Goal: Find specific page/section: Find specific page/section

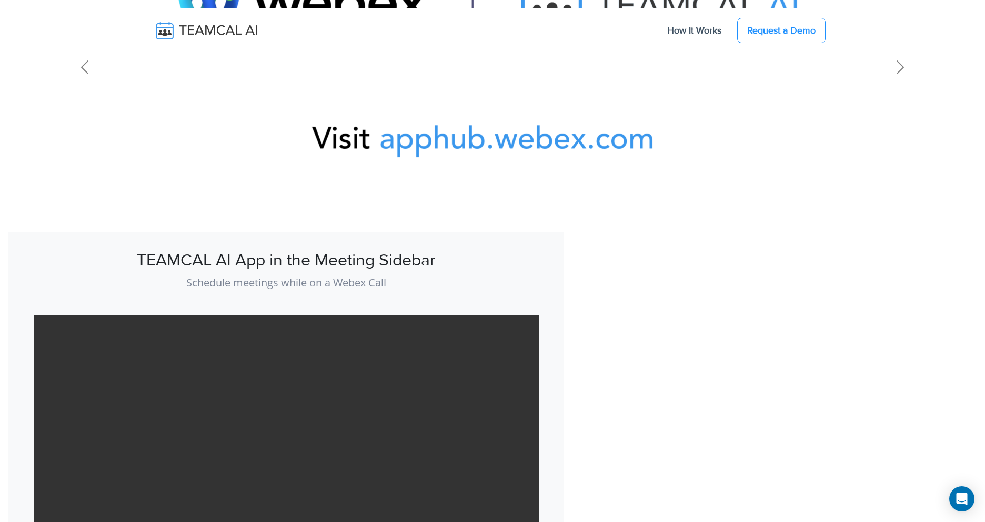
scroll to position [1016, 0]
click at [454, 130] on img at bounding box center [493, 33] width 720 height 405
click at [456, 136] on img at bounding box center [493, 33] width 720 height 405
click at [459, 143] on img at bounding box center [493, 33] width 720 height 405
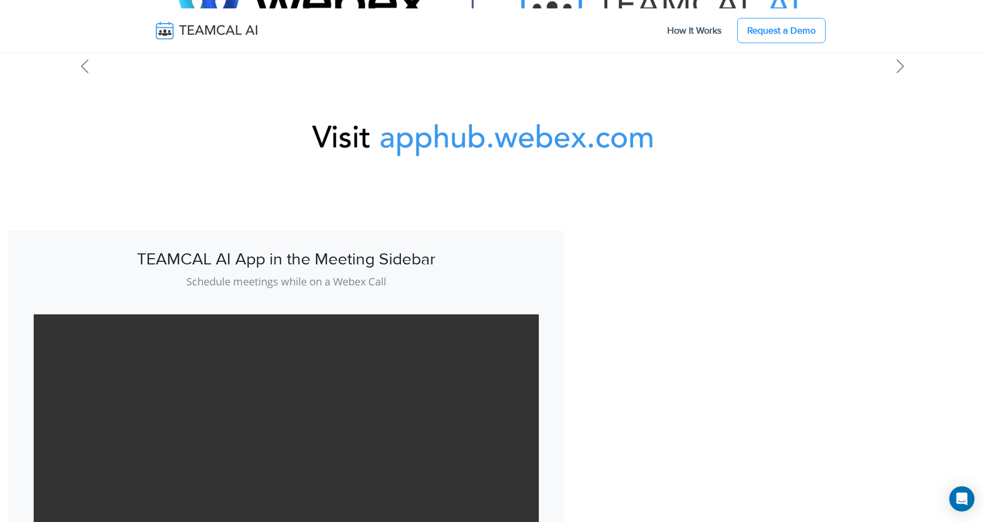
click at [459, 143] on img at bounding box center [493, 33] width 720 height 405
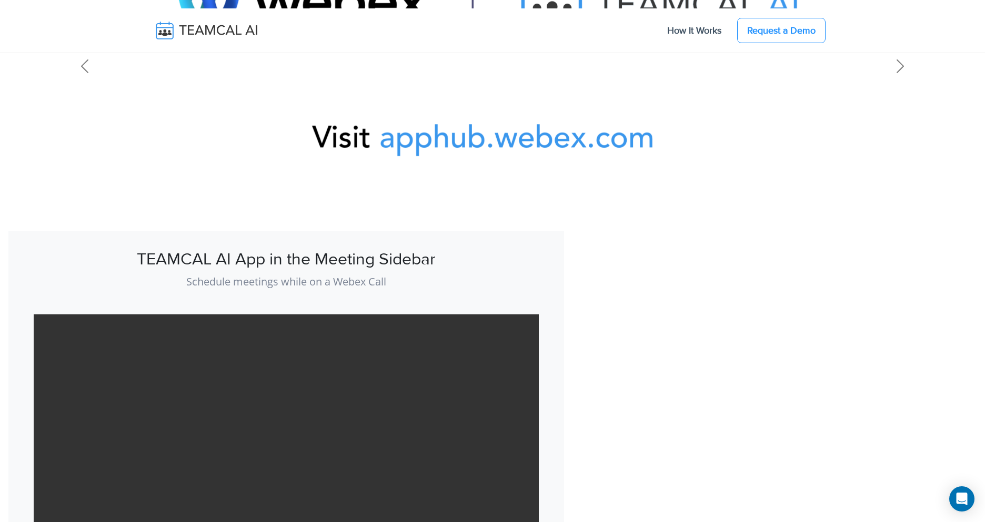
click at [459, 143] on img at bounding box center [493, 33] width 720 height 405
